Goal: Information Seeking & Learning: Learn about a topic

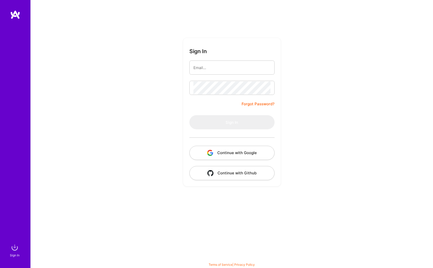
click at [230, 153] on button "Continue with Google" at bounding box center [231, 153] width 85 height 14
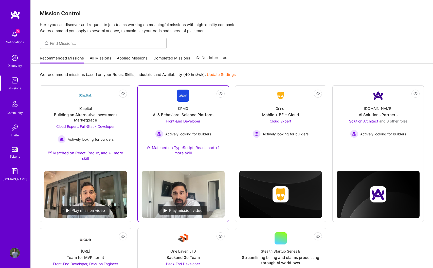
scroll to position [104, 0]
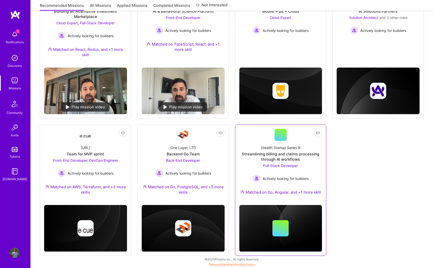
click at [308, 163] on div "Full-Stack Developer Actively looking for builders" at bounding box center [280, 172] width 56 height 19
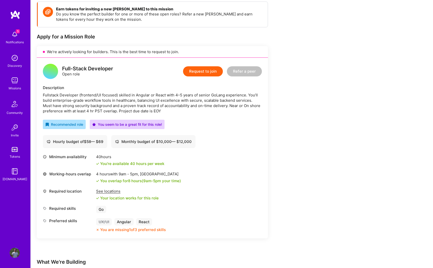
scroll to position [73, 0]
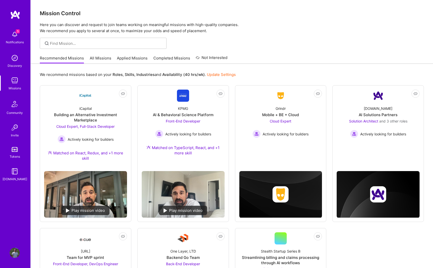
click at [204, 58] on link "Not Interested" at bounding box center [212, 59] width 32 height 9
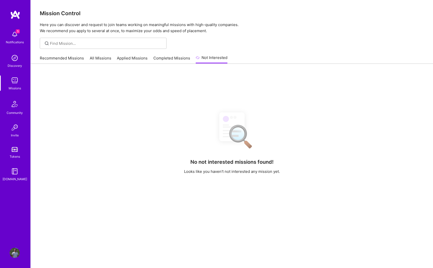
click at [174, 63] on link "Completed Missions" at bounding box center [171, 59] width 37 height 8
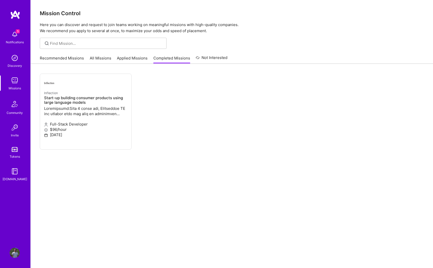
click at [133, 58] on link "Applied Missions" at bounding box center [132, 59] width 31 height 8
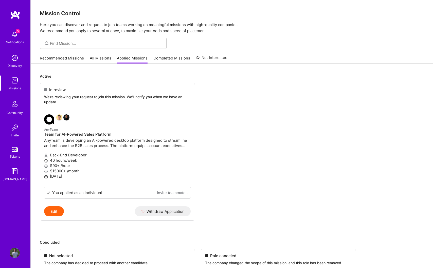
click at [104, 59] on link "All Missions" at bounding box center [101, 59] width 22 height 8
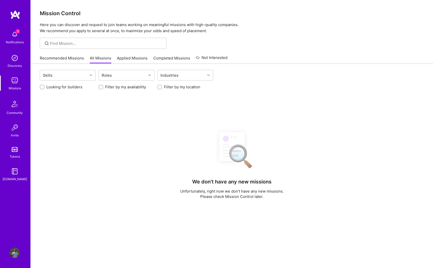
click at [68, 55] on link "Recommended Missions" at bounding box center [62, 59] width 44 height 8
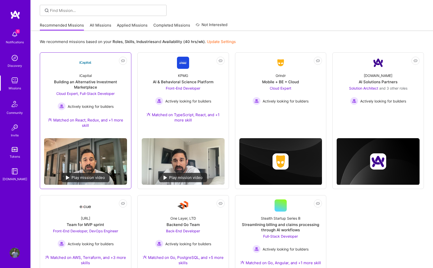
scroll to position [104, 0]
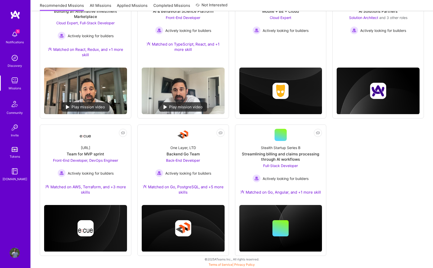
click at [18, 32] on span "5" at bounding box center [18, 31] width 4 height 4
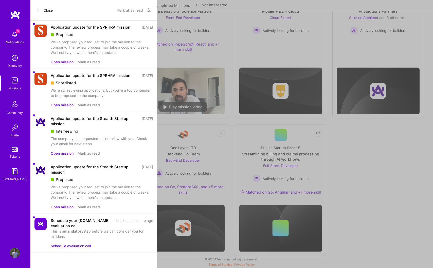
click at [91, 53] on div "We've proposed your request to join the mission to the company. The review proc…" at bounding box center [102, 47] width 102 height 16
click at [44, 10] on button "Close" at bounding box center [44, 10] width 16 height 8
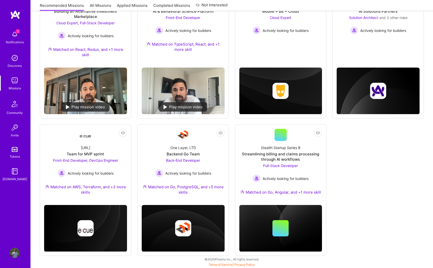
click at [361, 155] on div "Not Interested iCapital Building an Alternative Investment Marketplace Cloud Ex…" at bounding box center [232, 119] width 384 height 274
